Goal: Task Accomplishment & Management: Use online tool/utility

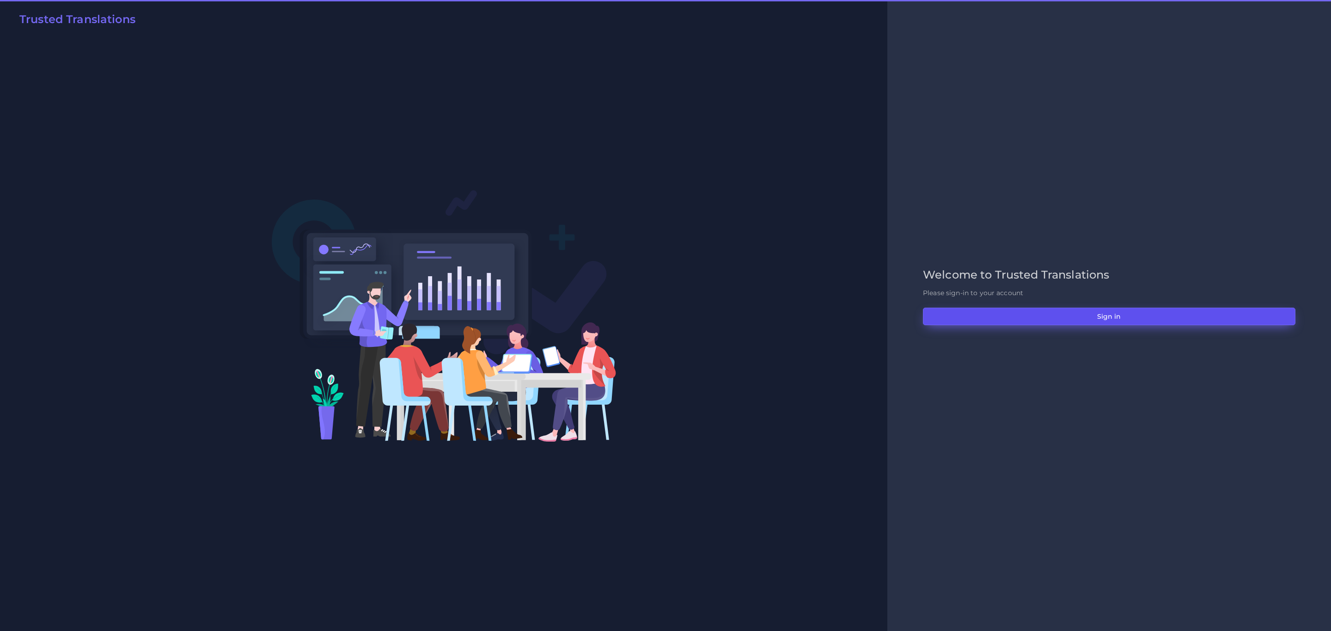
click at [1079, 311] on button "Sign in" at bounding box center [1109, 317] width 372 height 18
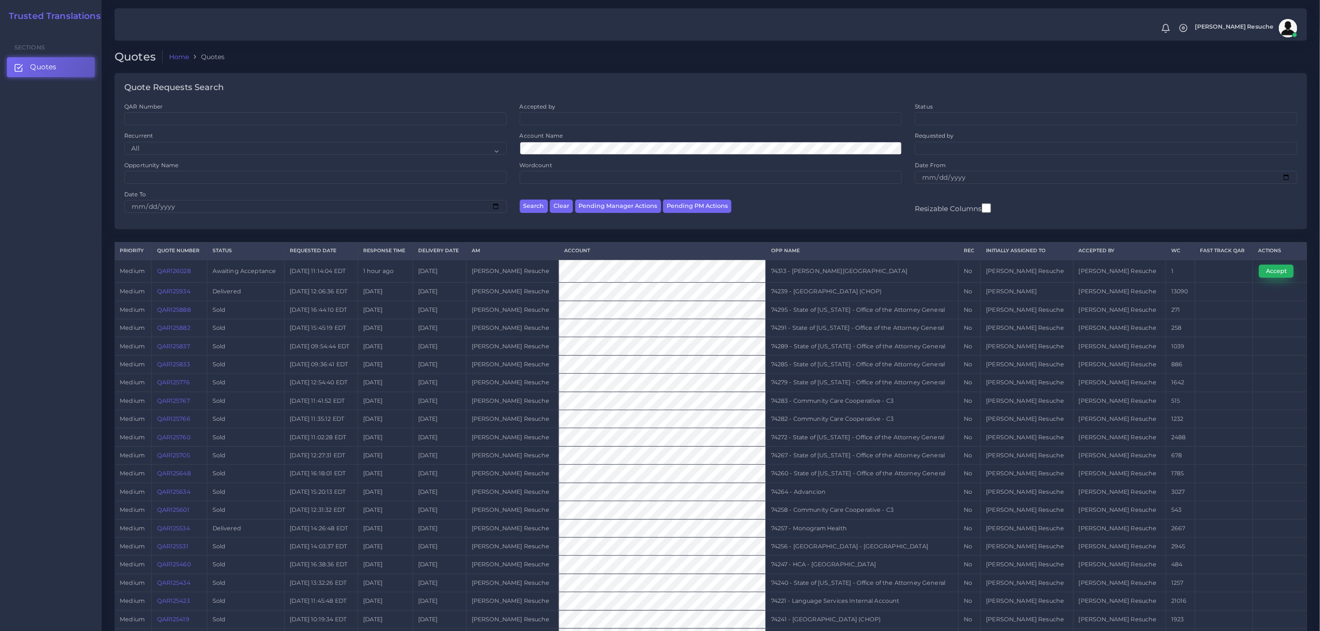
click at [1264, 271] on button "Accept" at bounding box center [1276, 271] width 35 height 13
click at [864, 282] on td "74313 - [PERSON_NAME][GEOGRAPHIC_DATA]" at bounding box center [862, 271] width 193 height 23
copy tr "74313 - [PERSON_NAME][GEOGRAPHIC_DATA]"
